Goal: Transaction & Acquisition: Purchase product/service

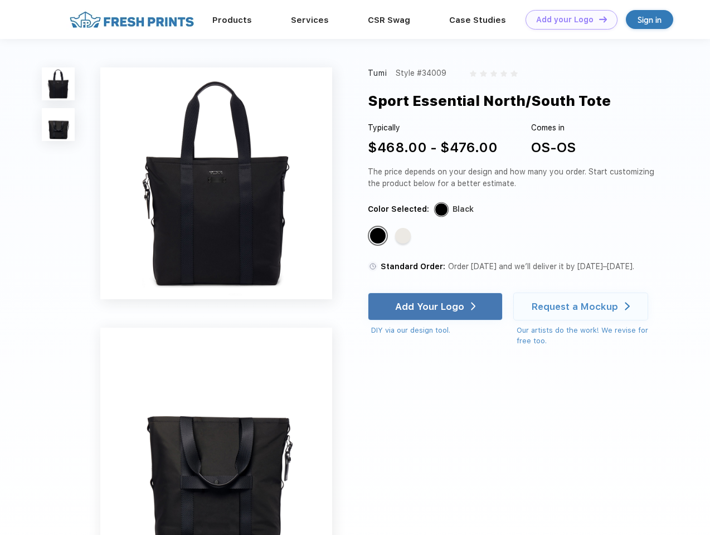
click at [567, 20] on link "Add your Logo Design Tool" at bounding box center [572, 20] width 92 height 20
click at [0, 0] on div "Design Tool" at bounding box center [0, 0] width 0 height 0
click at [598, 19] on link "Add your Logo Design Tool" at bounding box center [572, 20] width 92 height 20
click at [59, 84] on img at bounding box center [58, 83] width 33 height 33
click at [59, 125] on img at bounding box center [58, 124] width 33 height 33
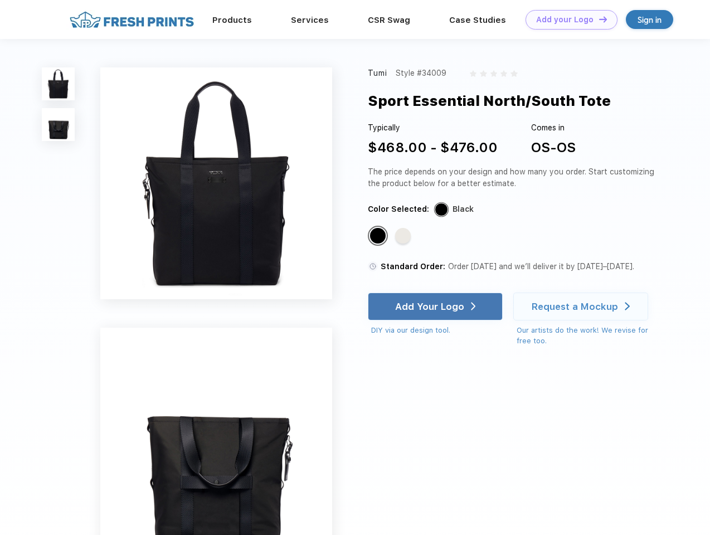
click at [379, 236] on div "Standard Color" at bounding box center [378, 236] width 16 height 16
click at [404, 236] on div "Standard Color" at bounding box center [403, 236] width 16 height 16
click at [436, 307] on div "Add Your Logo" at bounding box center [429, 306] width 69 height 11
click at [582, 307] on div "Request a Mockup" at bounding box center [575, 306] width 86 height 11
